Goal: Transaction & Acquisition: Purchase product/service

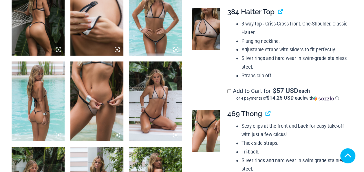
scroll to position [352, 0]
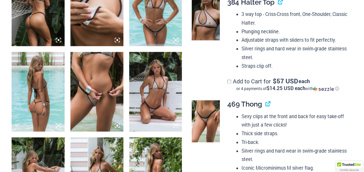
scroll to position [0, 0]
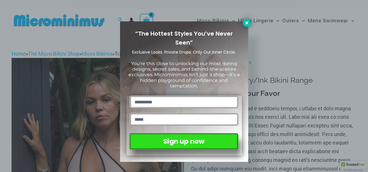
click at [248, 23] on icon at bounding box center [246, 22] width 5 height 5
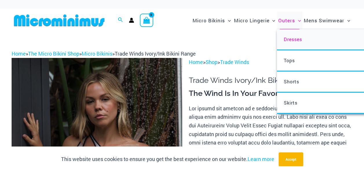
click at [294, 41] on span "Dresses" at bounding box center [292, 39] width 18 height 6
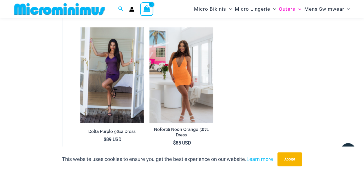
scroll to position [432, 0]
